Goal: Task Accomplishment & Management: Manage account settings

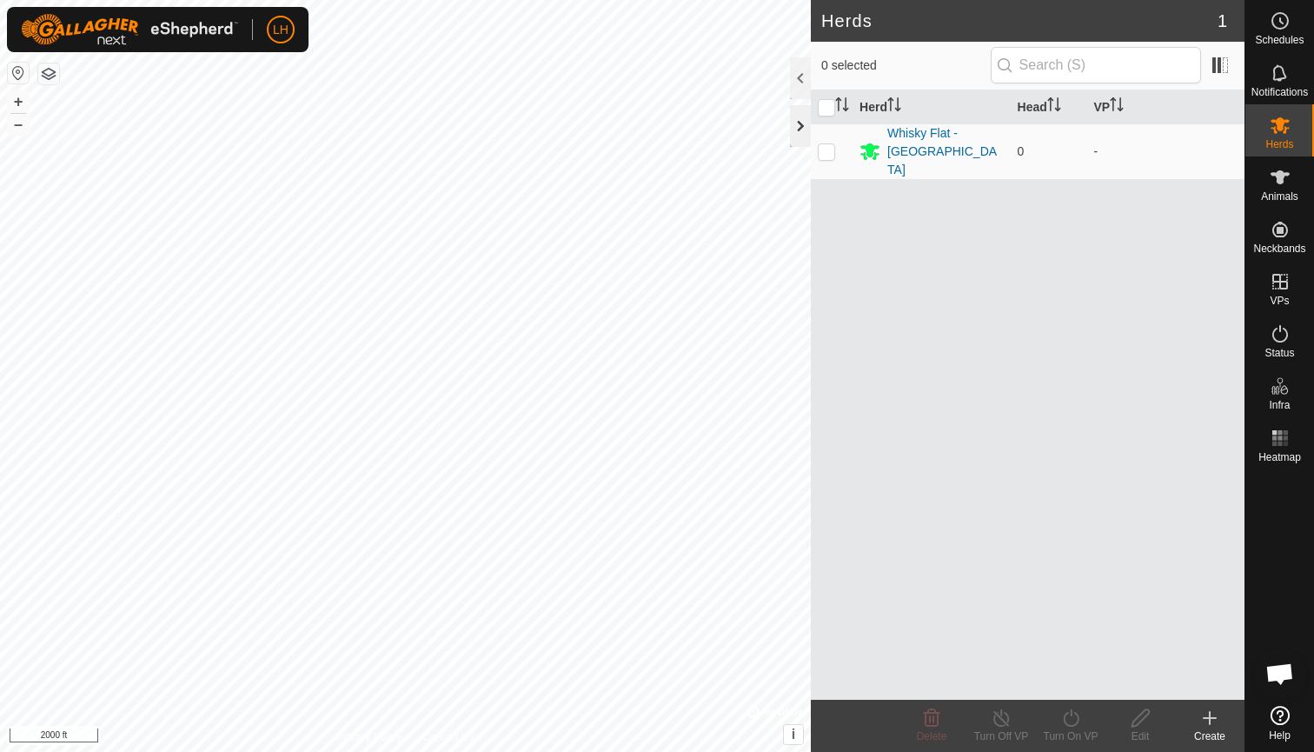
click at [802, 142] on div at bounding box center [800, 126] width 21 height 42
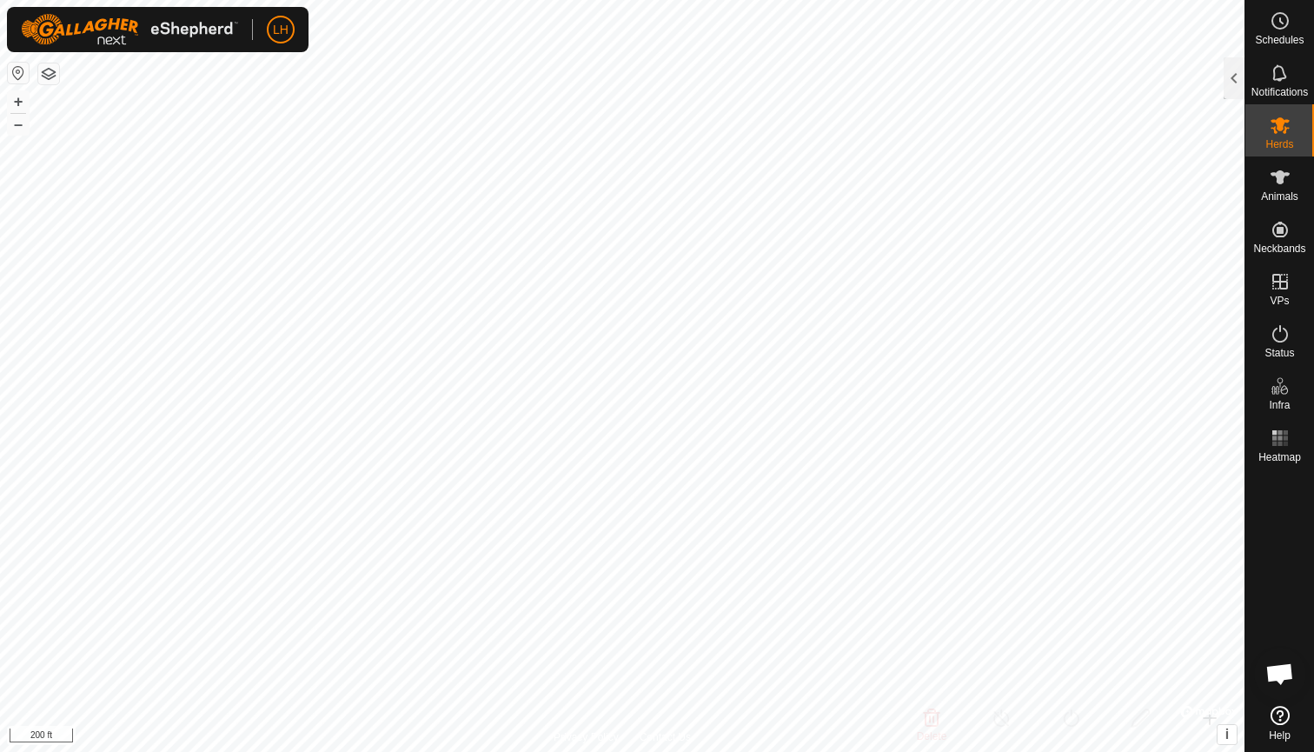
click at [1262, 416] on div "Schedules Notifications Herds Animals Neckbands VPs Status Infra Heatmap Help H…" at bounding box center [657, 376] width 1314 height 752
click at [513, 0] on html "LH Schedules Notifications Herds Animals Neckbands VPs Status Infra Heatmap Hel…" at bounding box center [657, 376] width 1314 height 752
click at [12, 74] on button "button" at bounding box center [18, 73] width 21 height 21
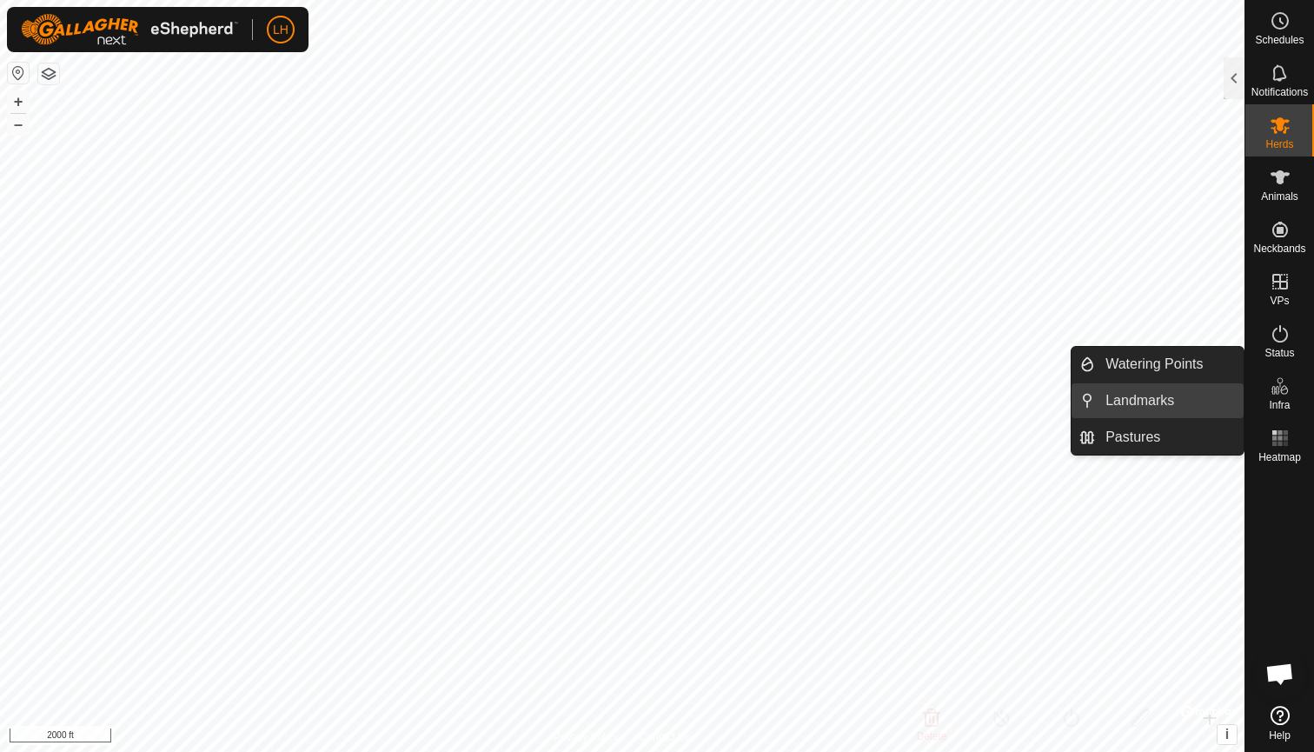
click at [1181, 411] on link "Landmarks" at bounding box center [1169, 400] width 149 height 35
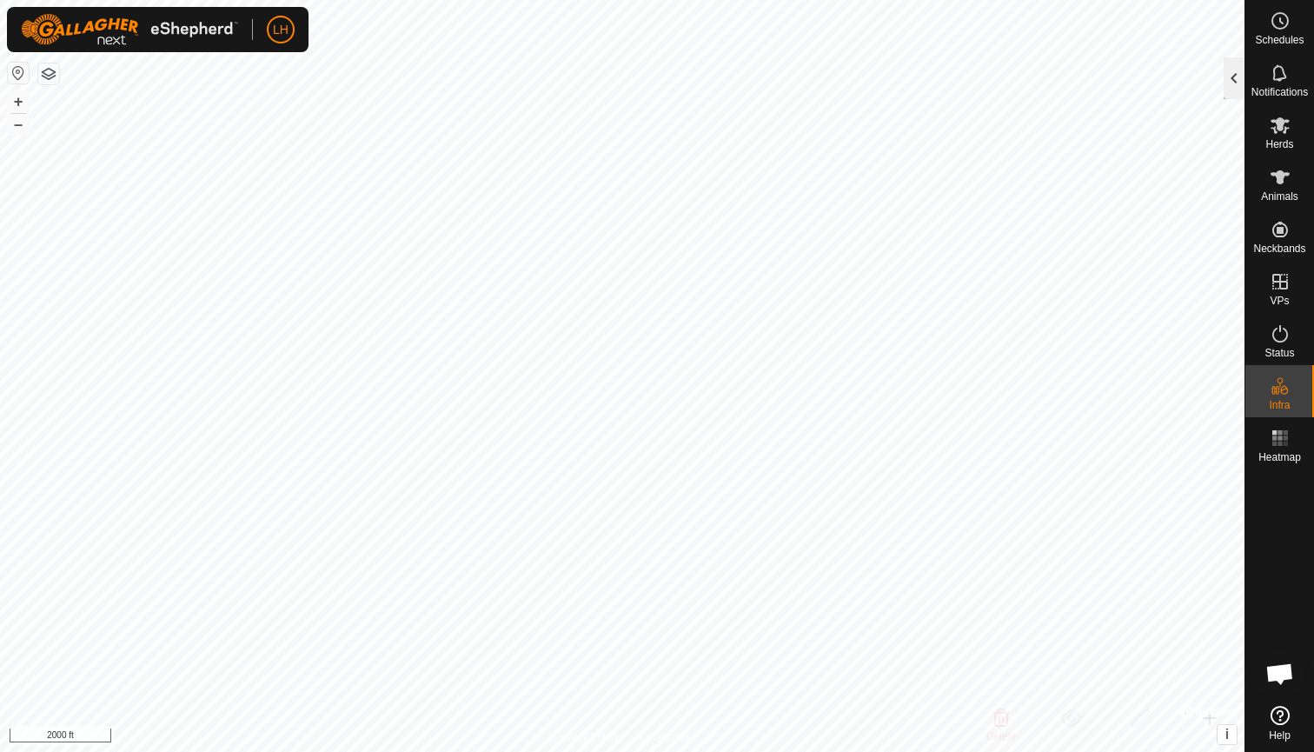
click at [1228, 70] on div at bounding box center [1234, 78] width 21 height 42
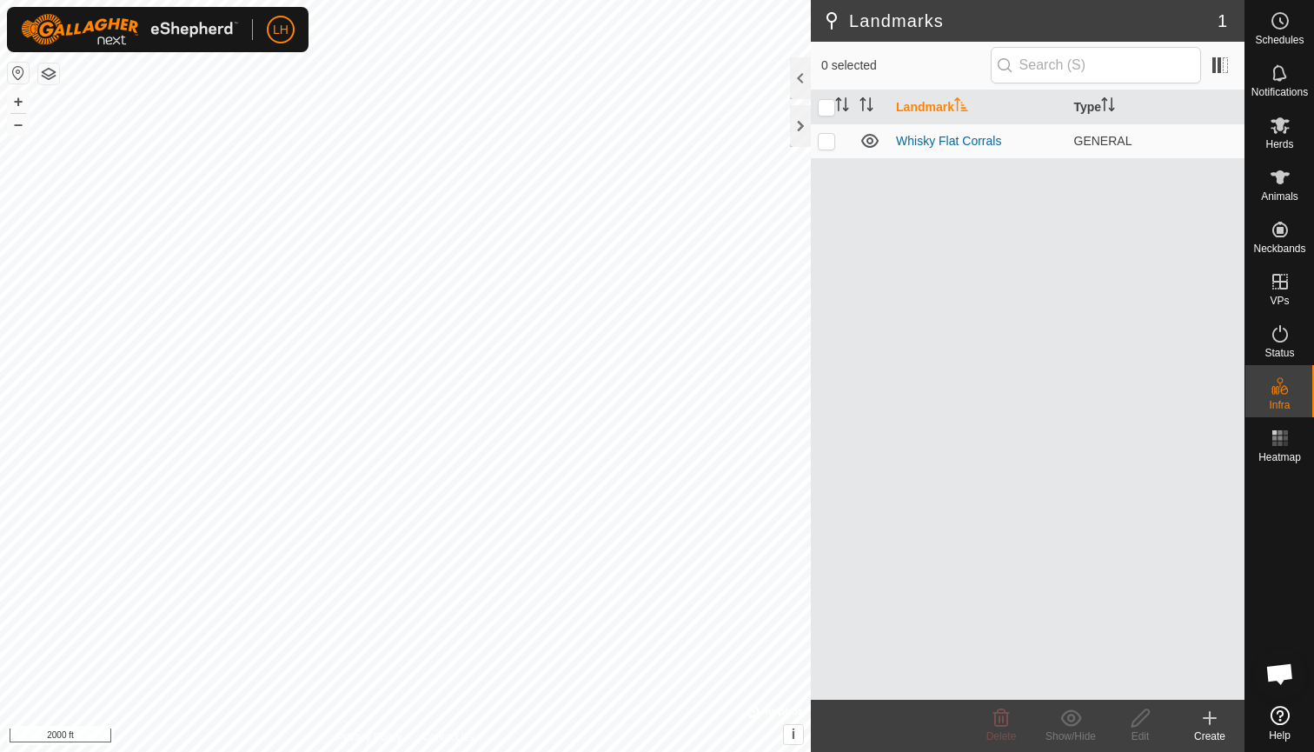
click at [1214, 726] on icon at bounding box center [1209, 717] width 21 height 21
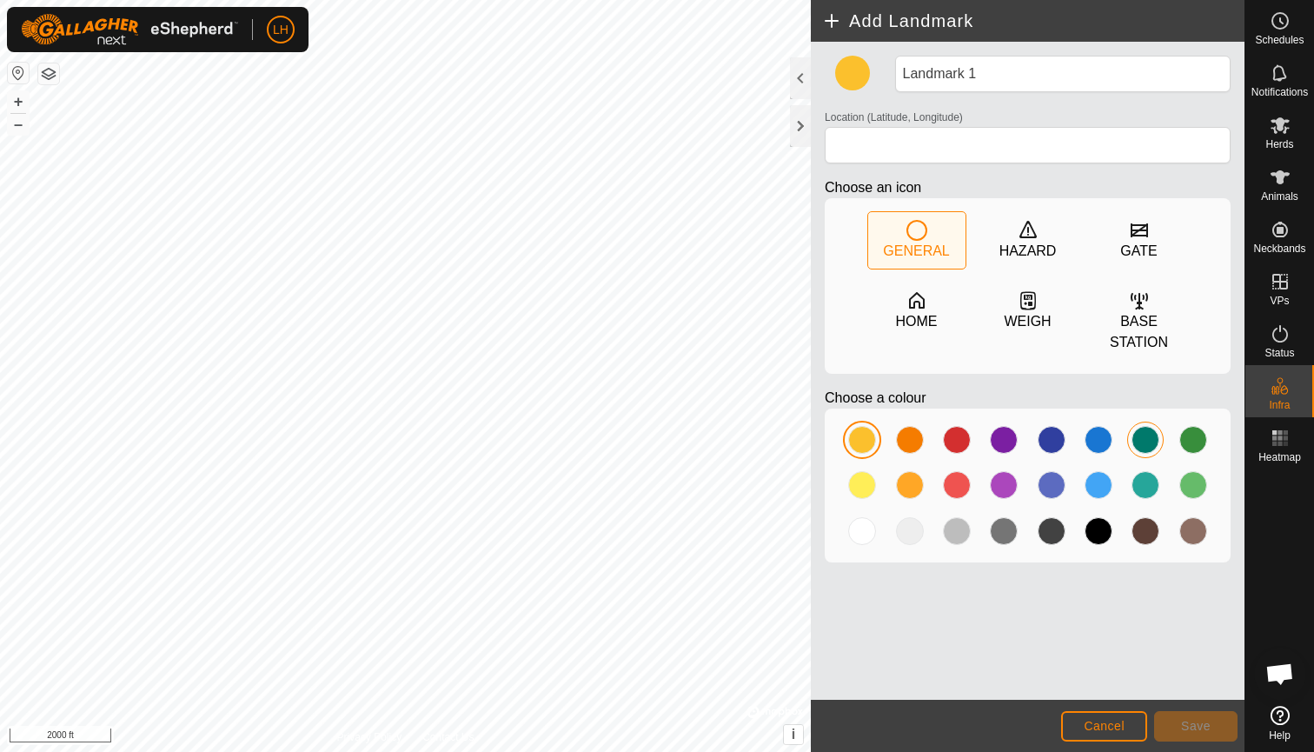
click at [1151, 440] on div at bounding box center [1145, 440] width 28 height 28
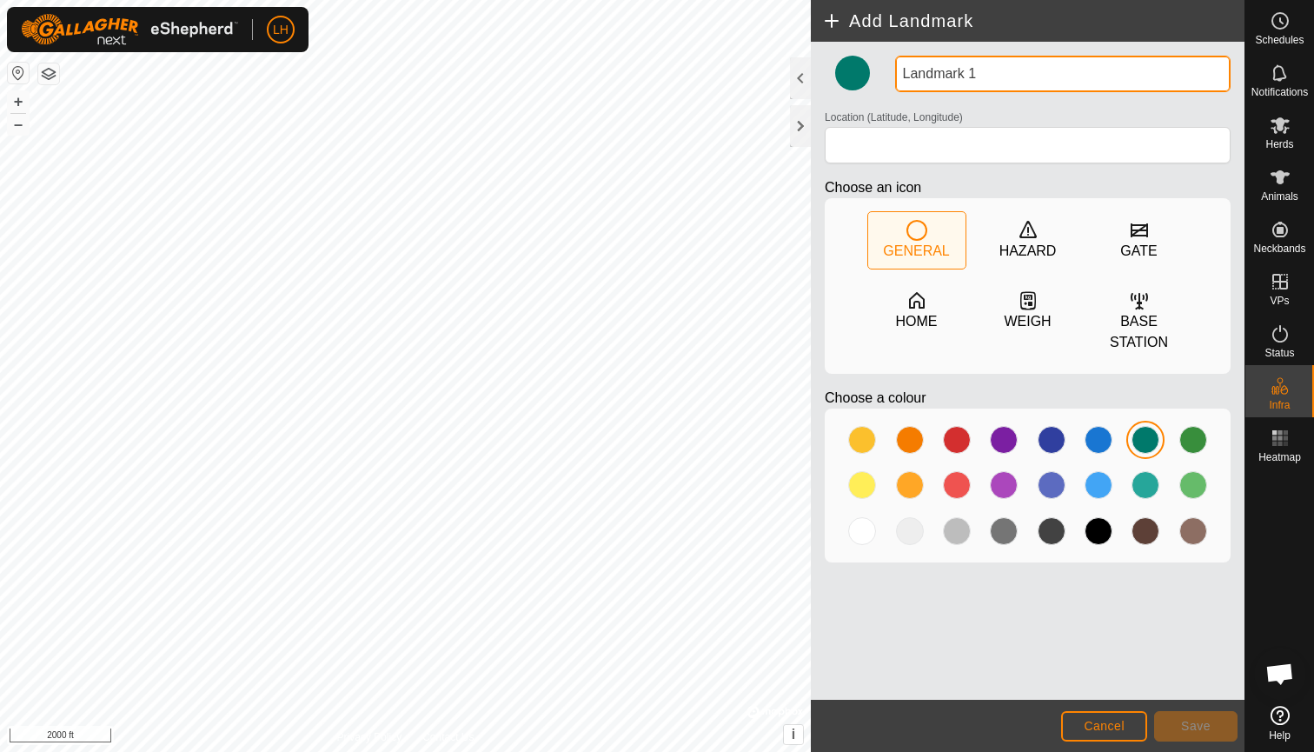
click at [1001, 81] on input "Landmark 1" at bounding box center [1062, 74] width 335 height 36
type input "[GEOGRAPHIC_DATA]"
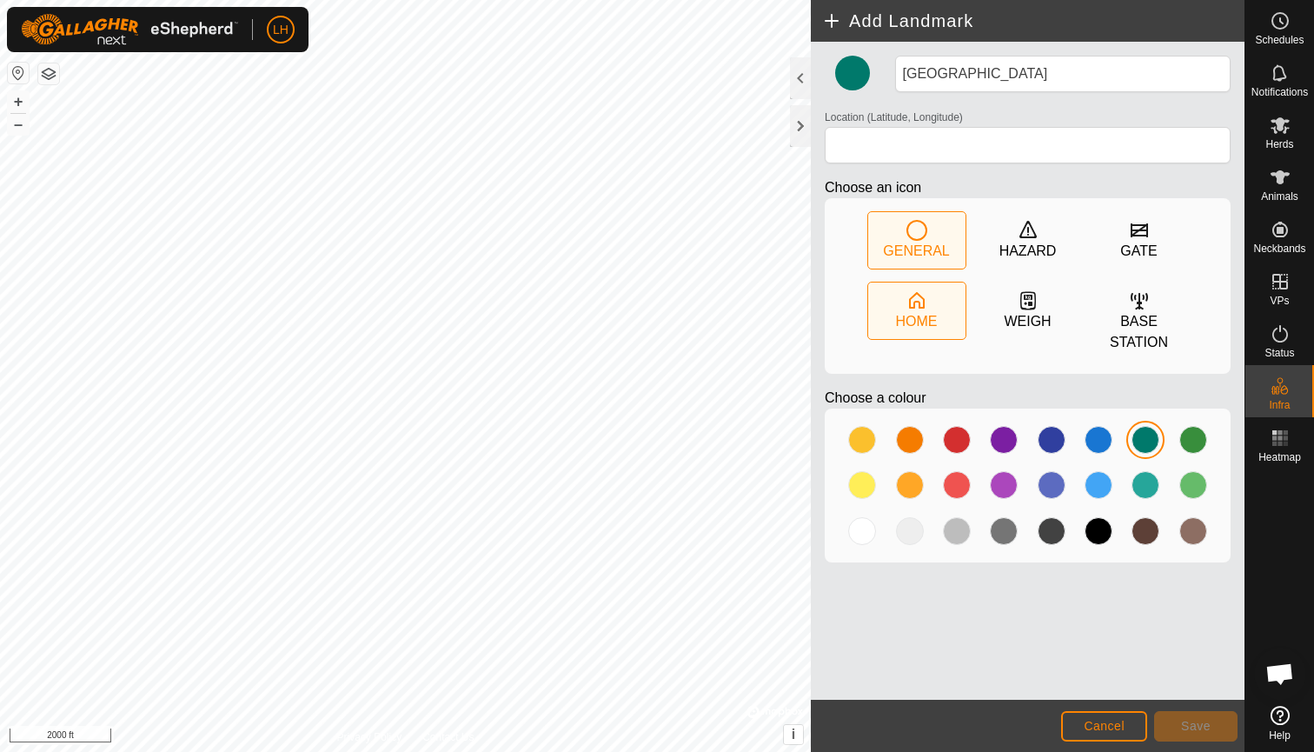
click at [909, 305] on icon at bounding box center [917, 300] width 16 height 17
type input "38.209504, -119.281943"
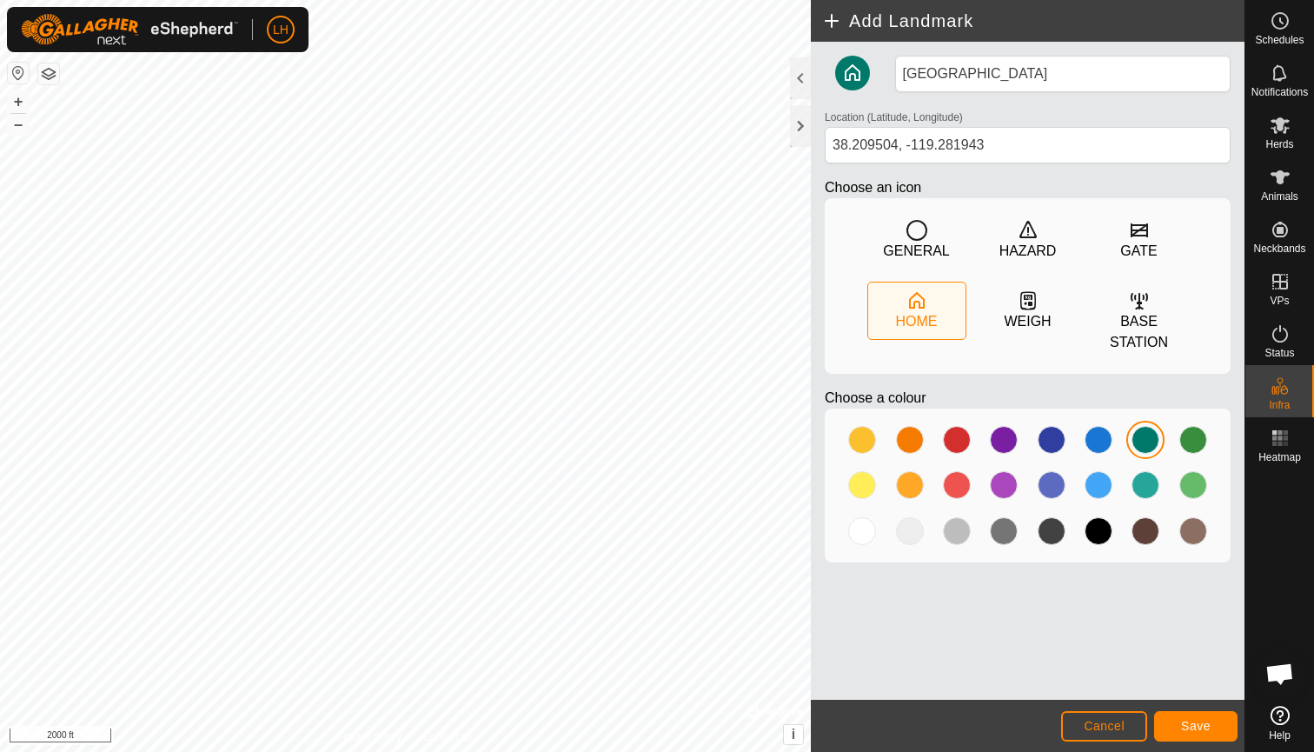
click at [1194, 722] on span "Save" at bounding box center [1196, 726] width 30 height 14
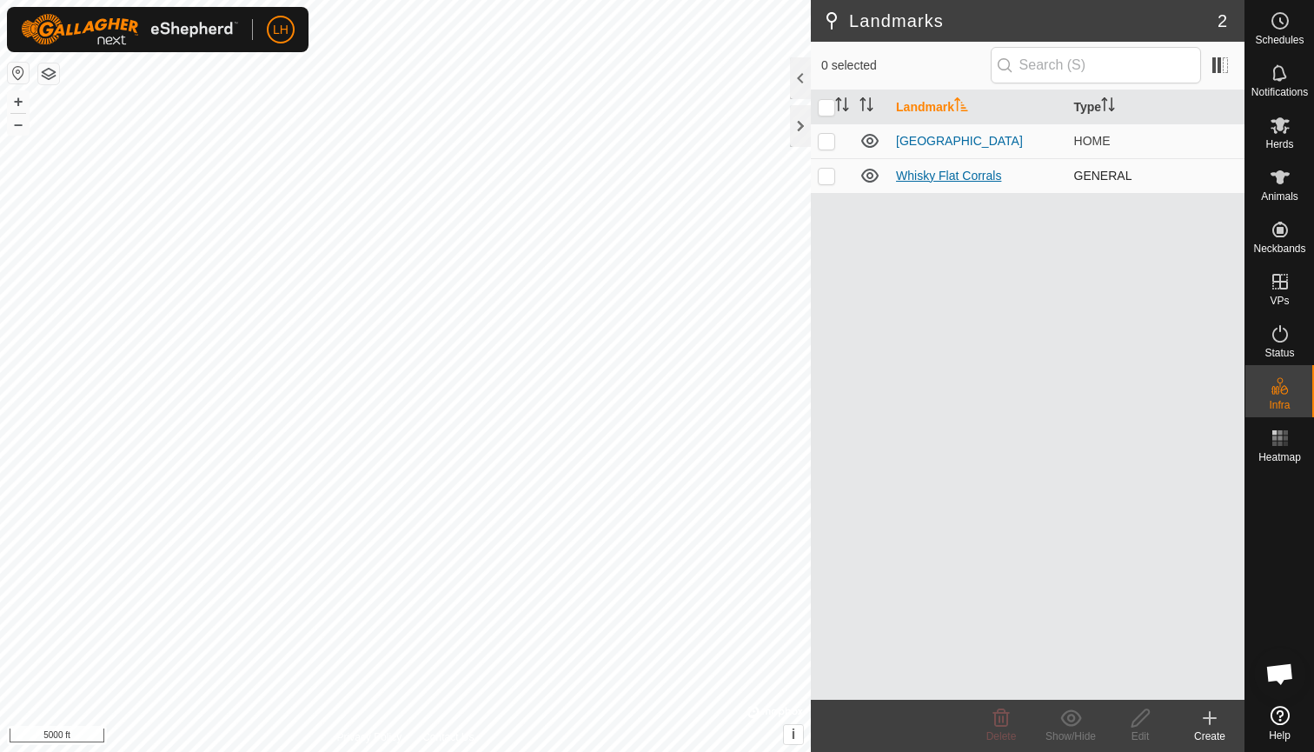
click at [930, 175] on link "Whisky Flat Corrals" at bounding box center [948, 176] width 105 height 14
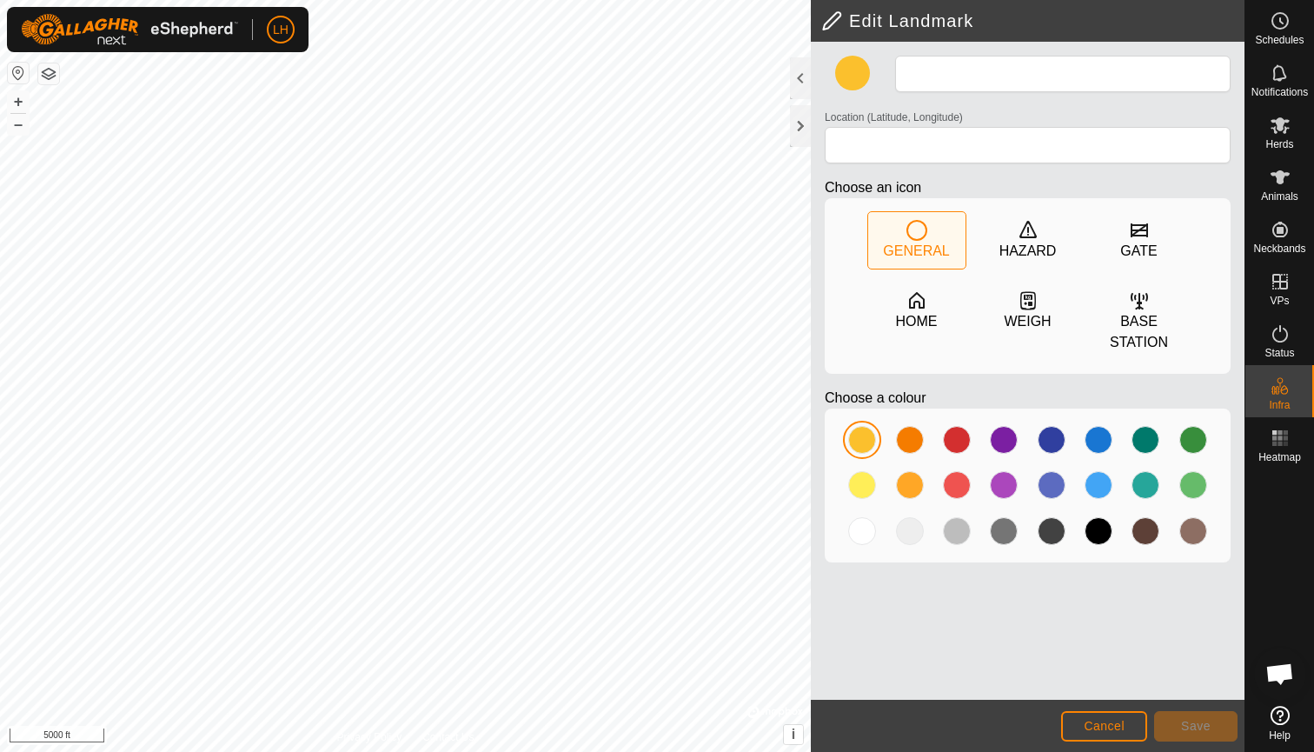
type input "Whisky Flat Corrals"
type input "38.376295, -118.547380"
click at [803, 87] on div at bounding box center [800, 78] width 21 height 42
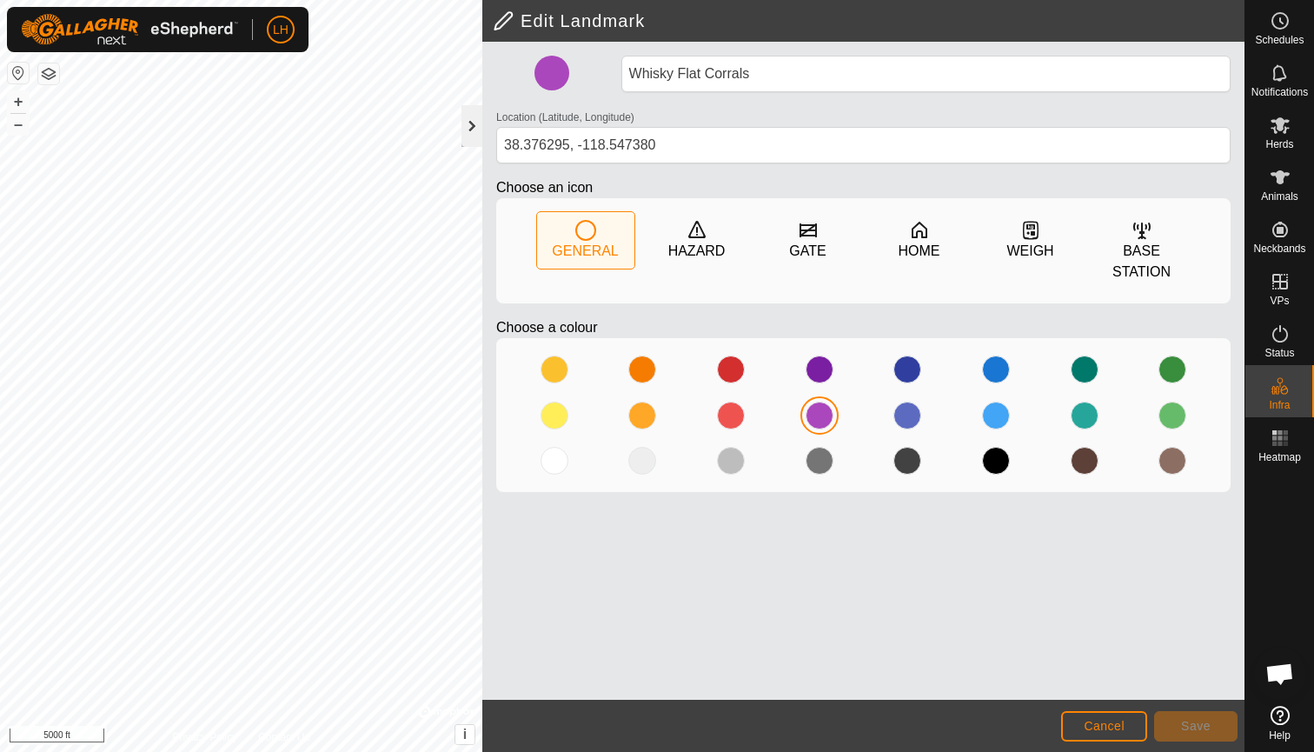
click at [477, 132] on div at bounding box center [471, 126] width 21 height 42
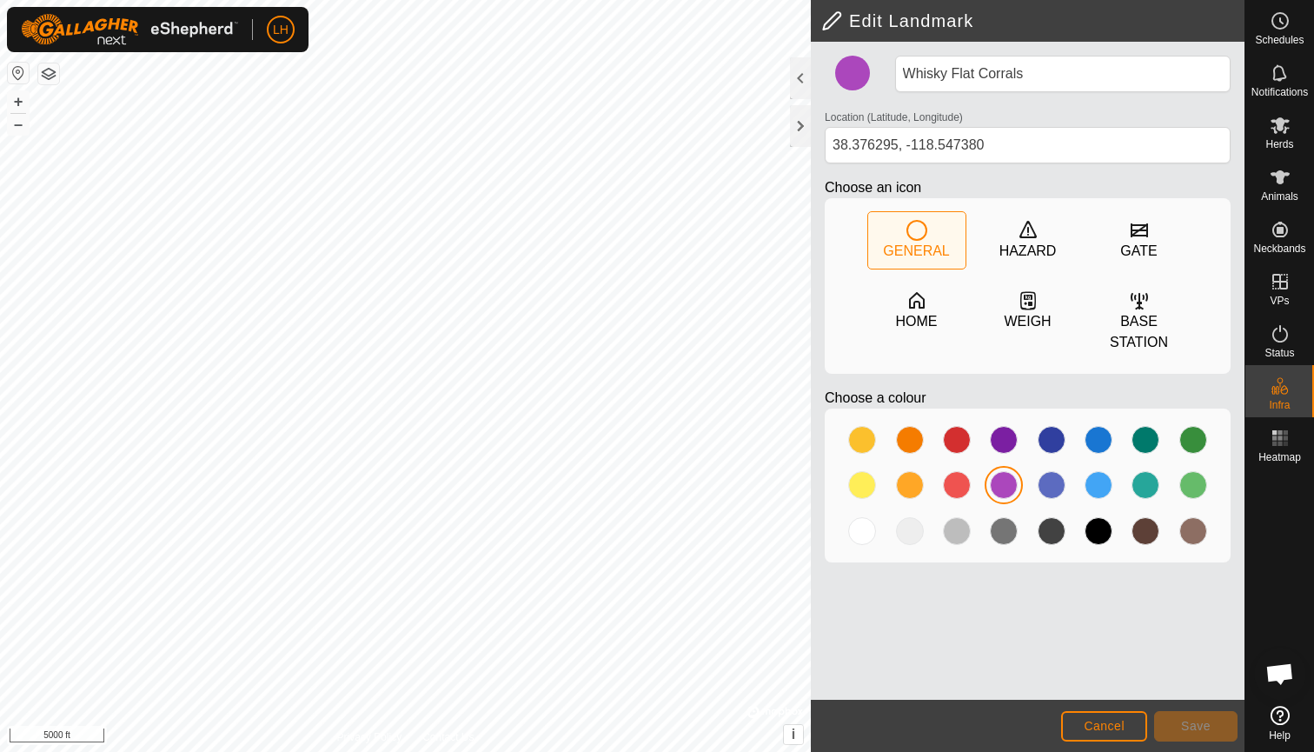
click at [1098, 727] on span "Cancel" at bounding box center [1104, 726] width 41 height 14
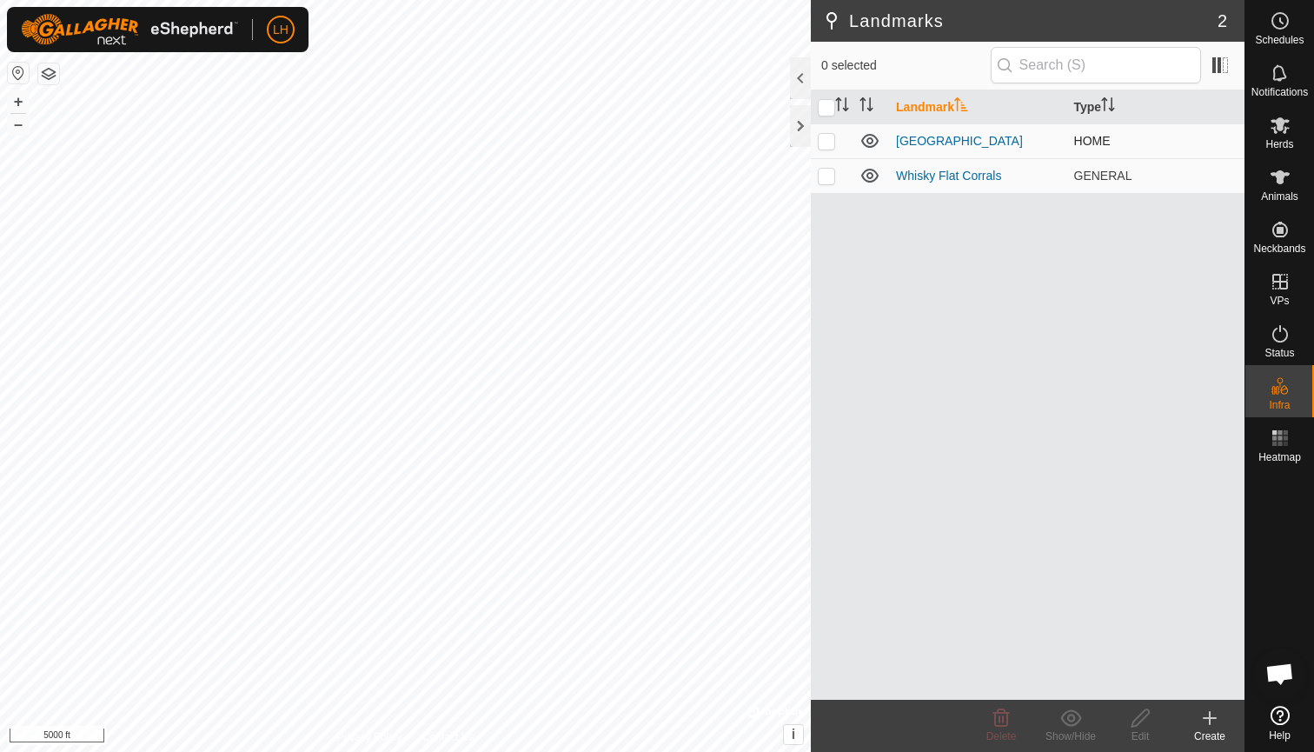
click at [867, 139] on icon at bounding box center [869, 141] width 17 height 14
click at [867, 139] on icon at bounding box center [869, 140] width 21 height 21
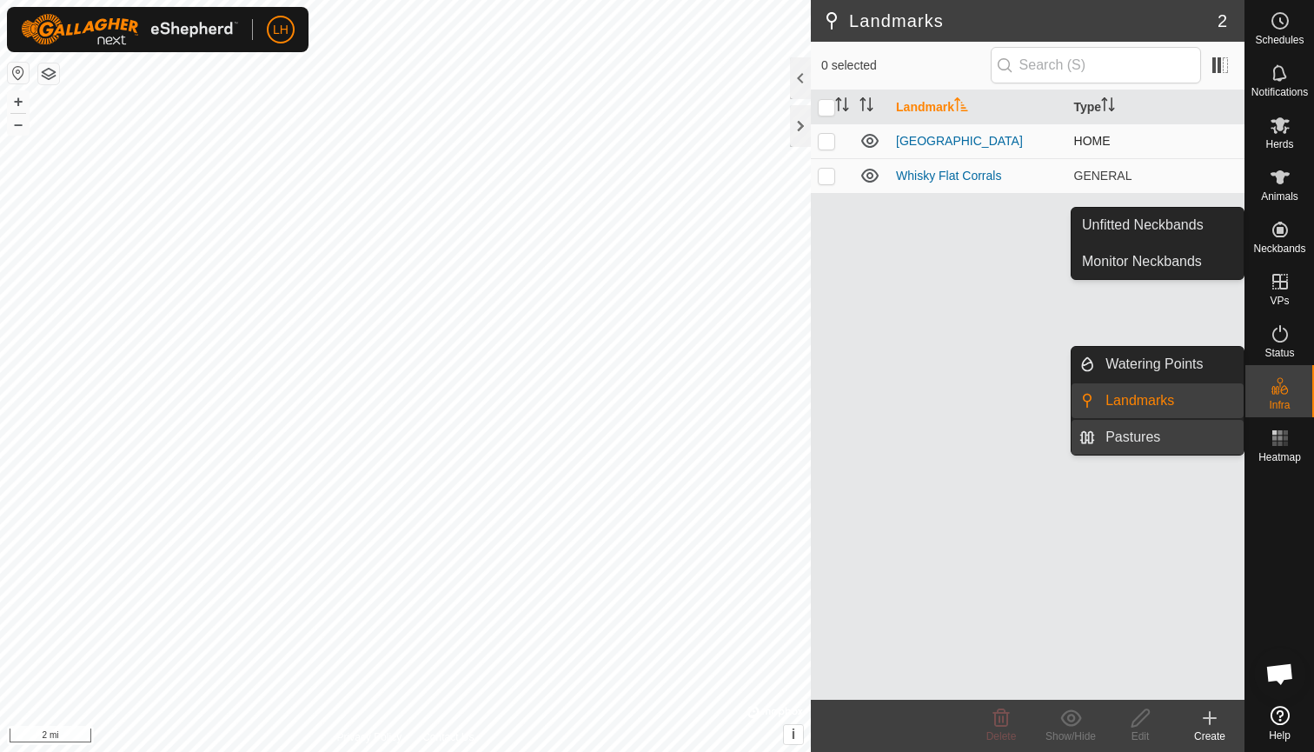
click at [1202, 435] on link "Pastures" at bounding box center [1169, 437] width 149 height 35
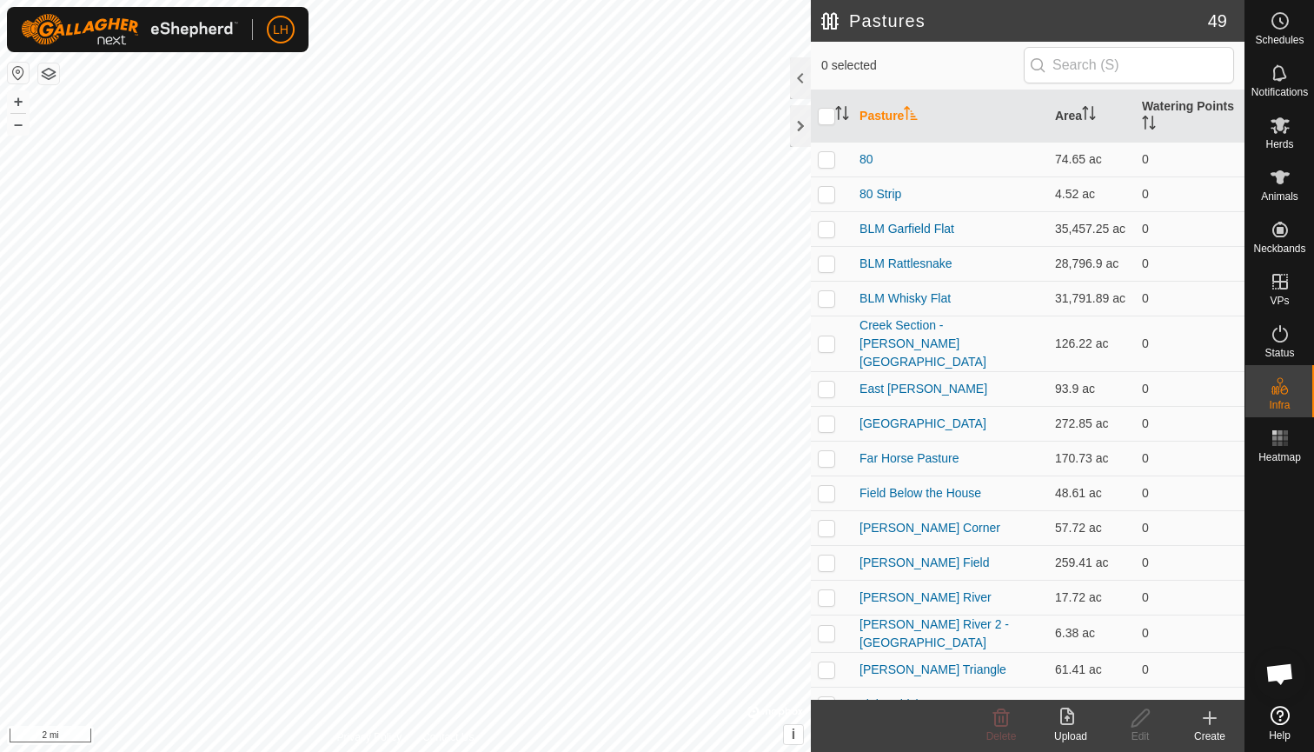
click at [1213, 721] on icon at bounding box center [1209, 717] width 21 height 21
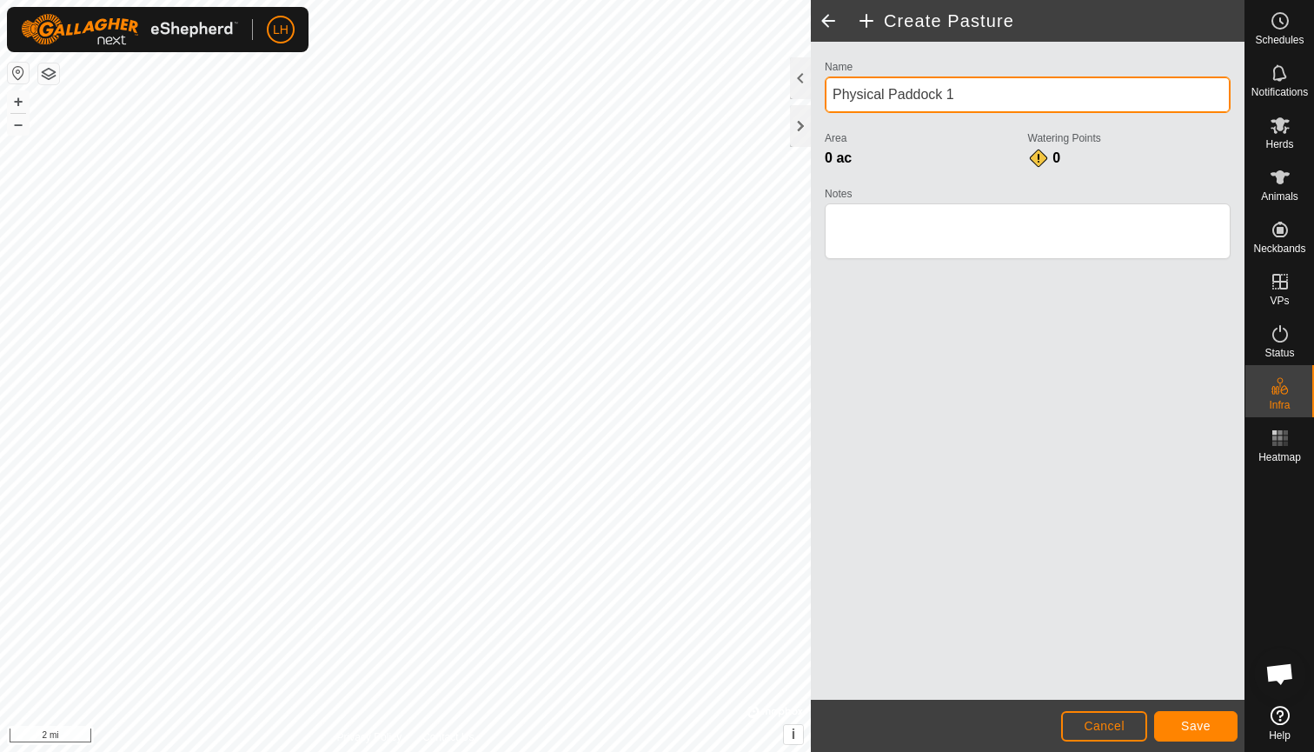
click at [979, 99] on input "Physical Paddock 1" at bounding box center [1028, 94] width 406 height 36
type input "[GEOGRAPHIC_DATA]-[PERSON_NAME][GEOGRAPHIC_DATA]"
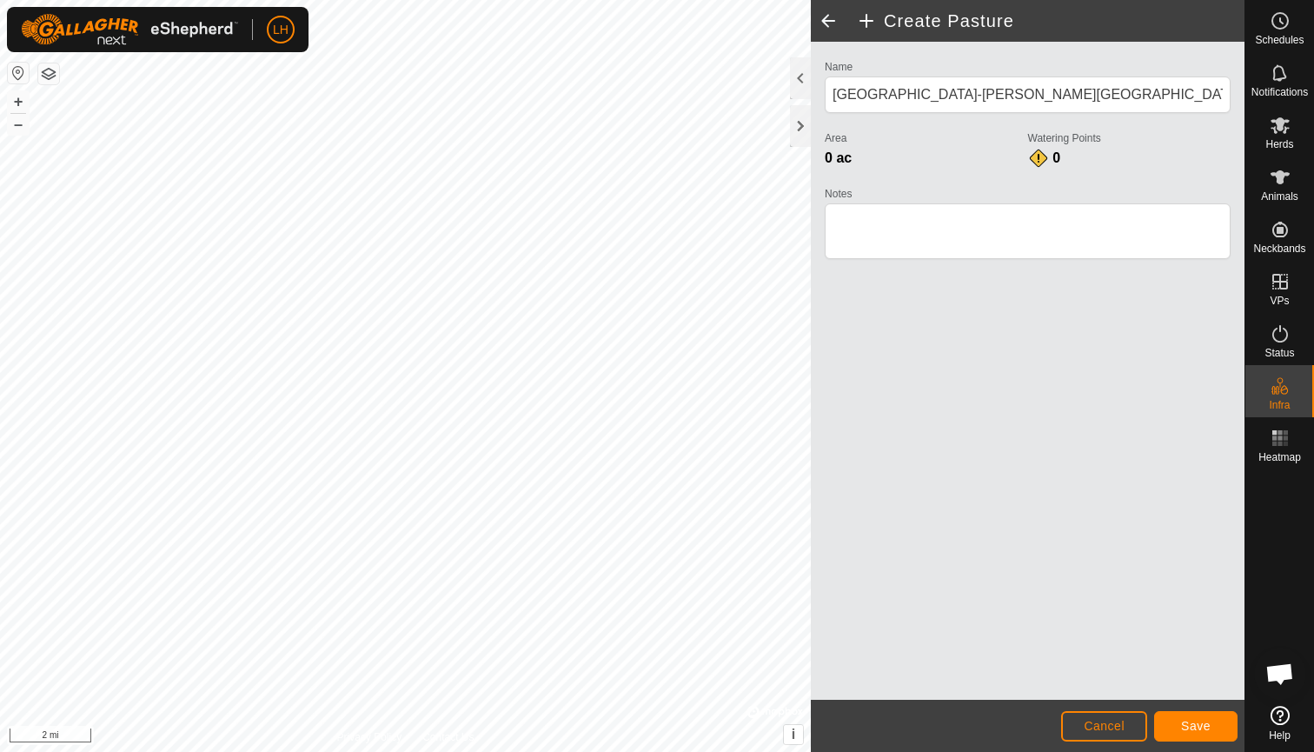
click at [1195, 721] on span "Save" at bounding box center [1196, 726] width 30 height 14
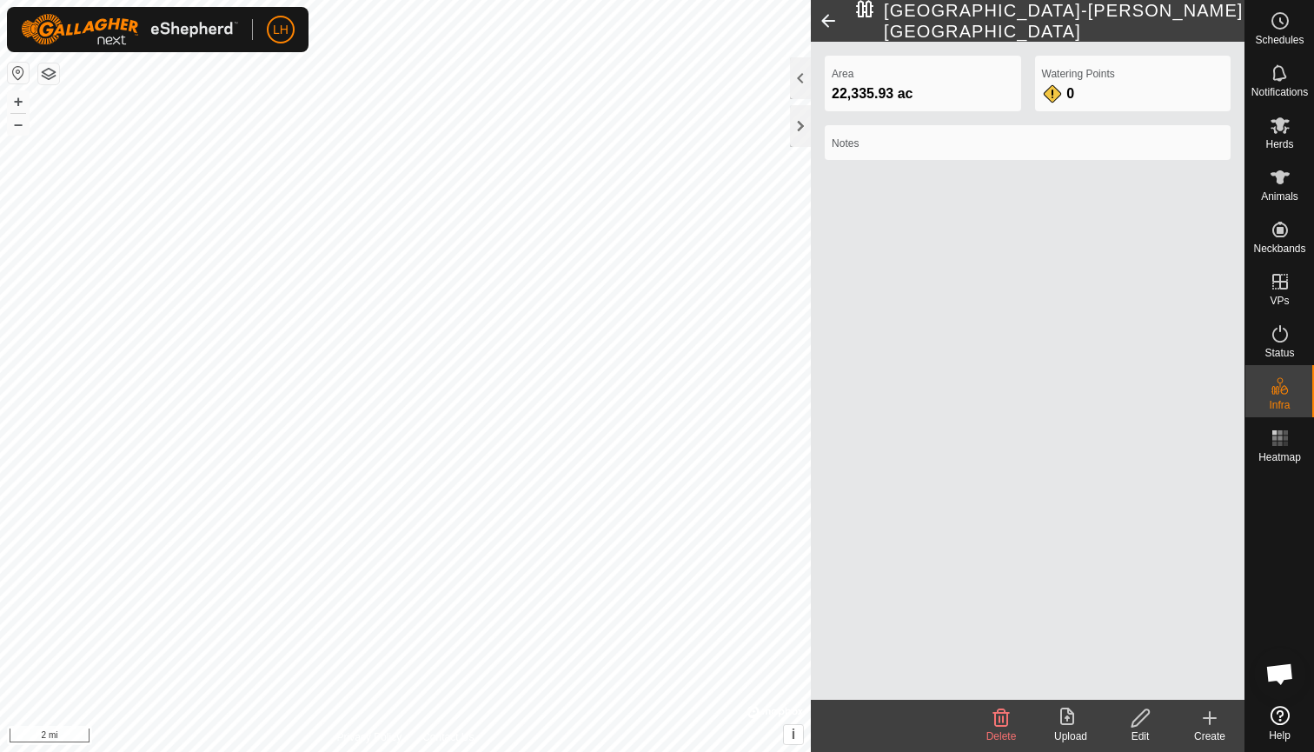
click at [1210, 720] on icon at bounding box center [1210, 718] width 0 height 12
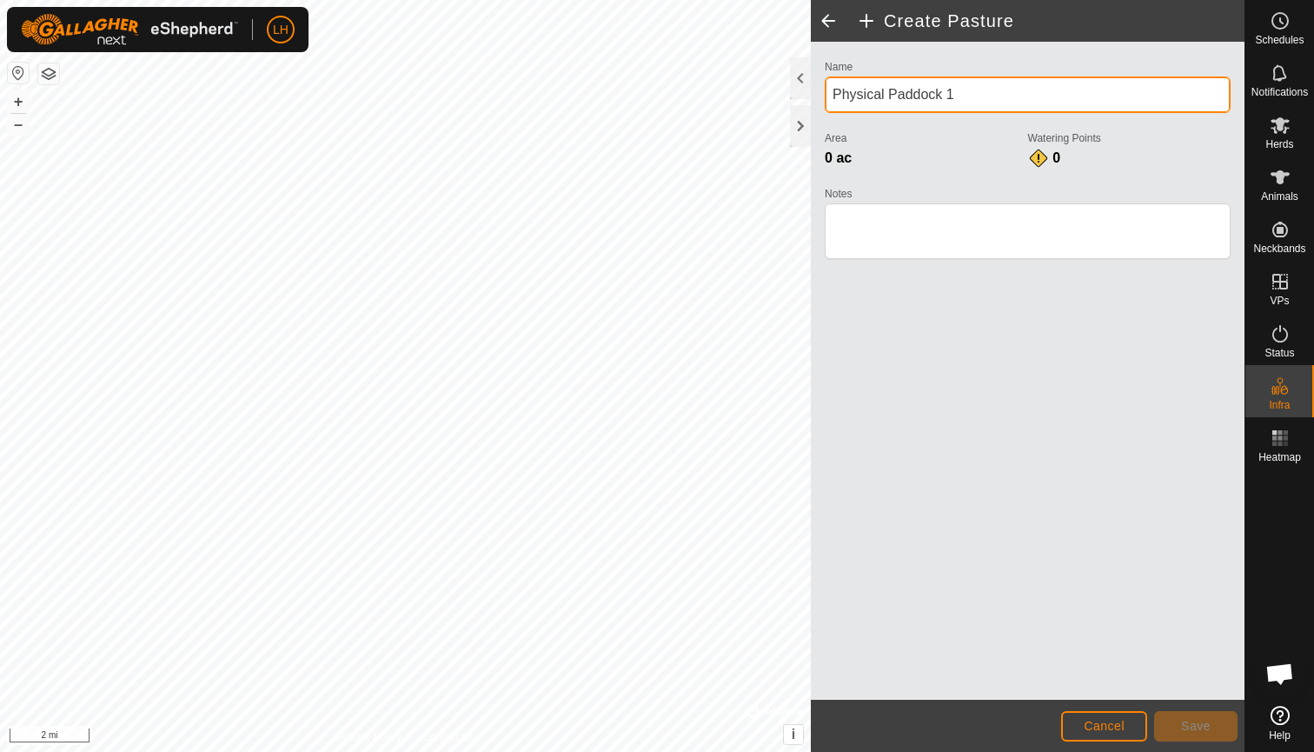
click at [987, 90] on input "Physical Paddock 1" at bounding box center [1028, 94] width 406 height 36
type input "P"
click at [926, 92] on input "La Pana" at bounding box center [1028, 94] width 406 height 36
type input "La Pana and [PERSON_NAME] Mountain"
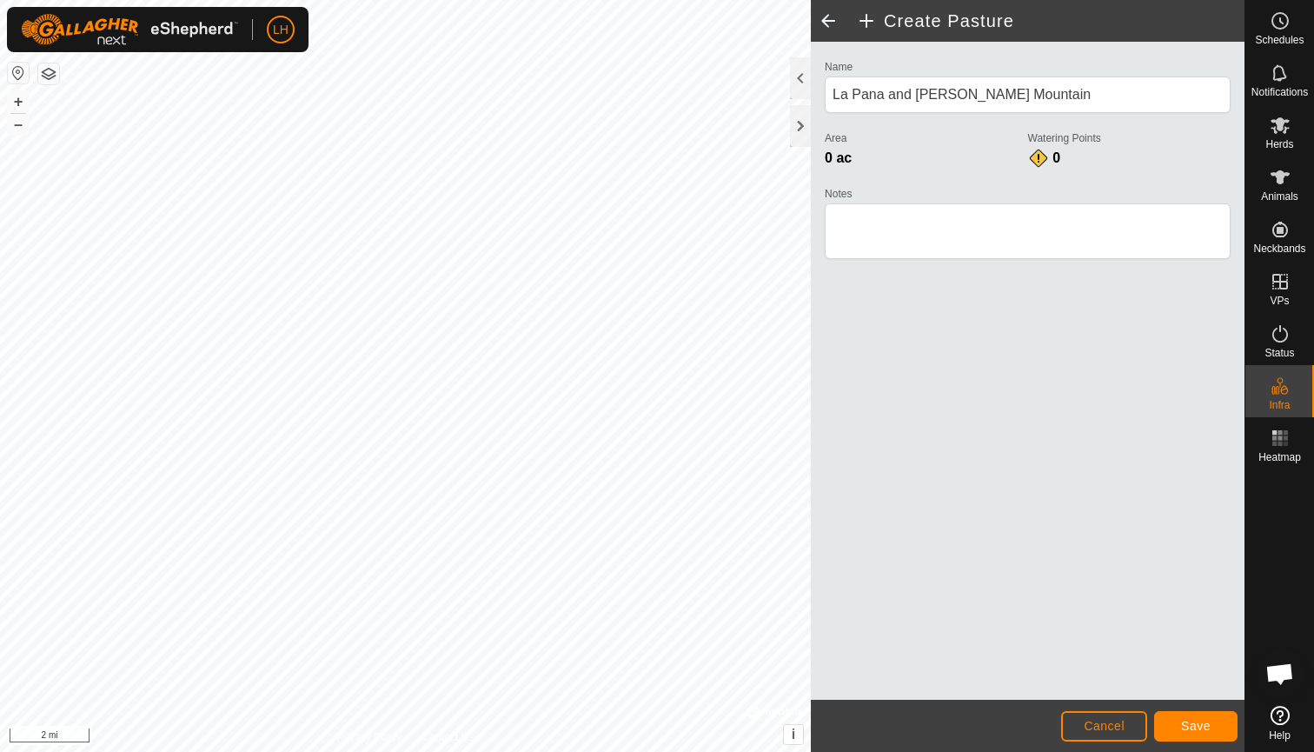
click at [1186, 730] on span "Save" at bounding box center [1196, 726] width 30 height 14
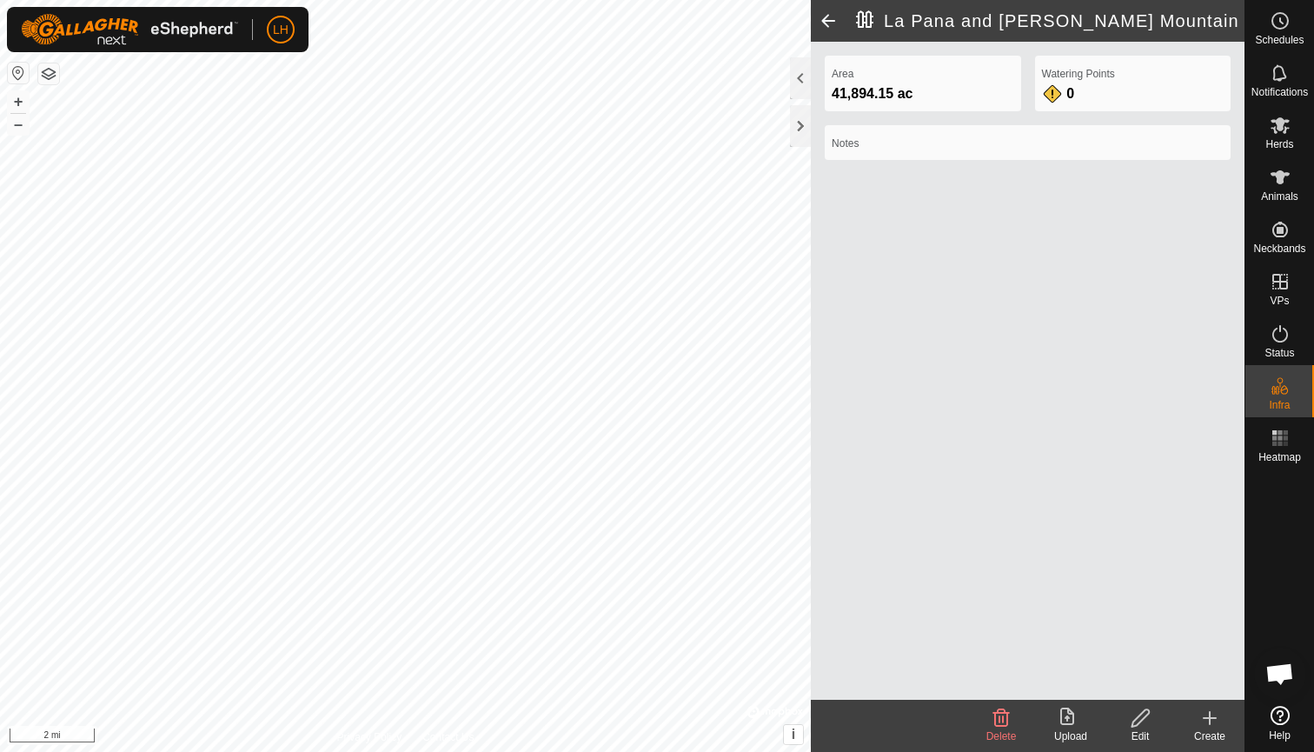
click at [924, 342] on div "Area 41,894.15 ac Watering Points 0 Notes" at bounding box center [1028, 371] width 434 height 658
click at [1224, 722] on create-svg-icon at bounding box center [1210, 717] width 70 height 21
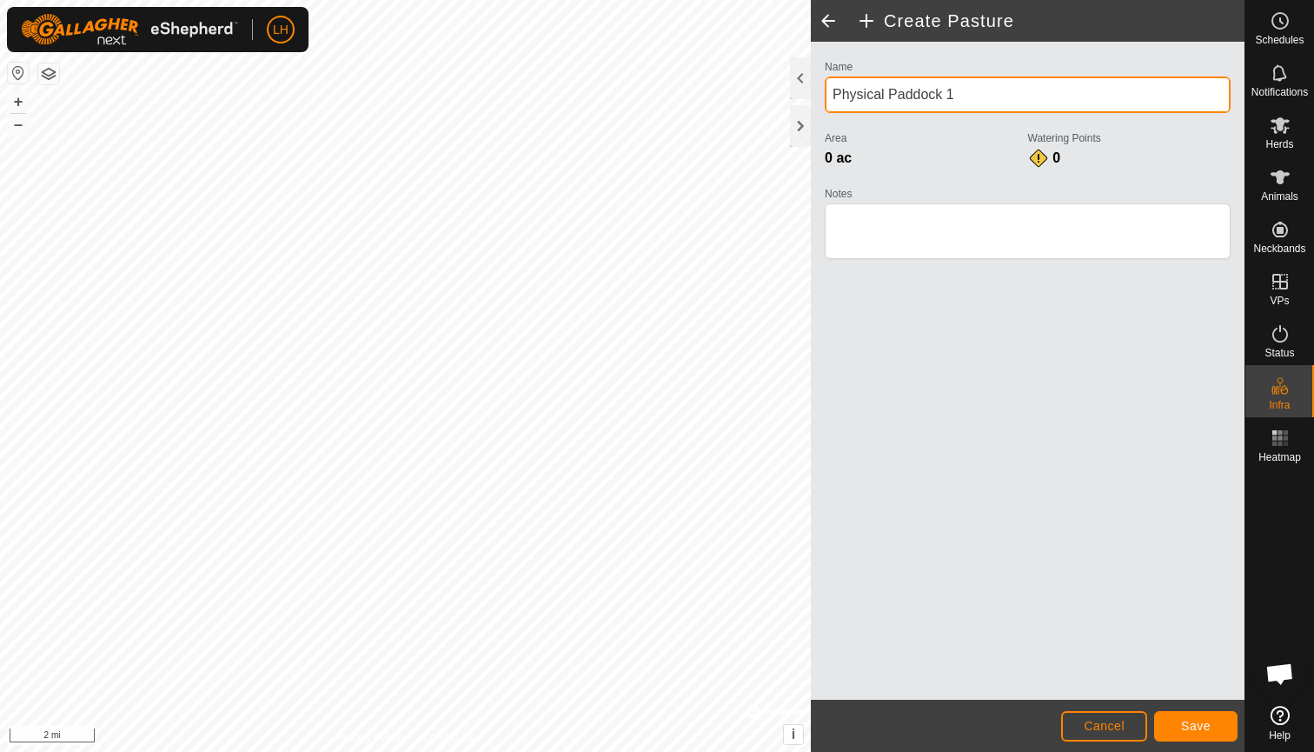
drag, startPoint x: 976, startPoint y: 91, endPoint x: 812, endPoint y: 90, distance: 164.2
click at [812, 91] on div "Name Physical Paddock 1 Area 0 ac Watering Points 0 Notes" at bounding box center [1028, 371] width 434 height 658
type input "[PERSON_NAME]"
click at [1174, 726] on button "Save" at bounding box center [1195, 726] width 83 height 30
